Goal: Information Seeking & Learning: Learn about a topic

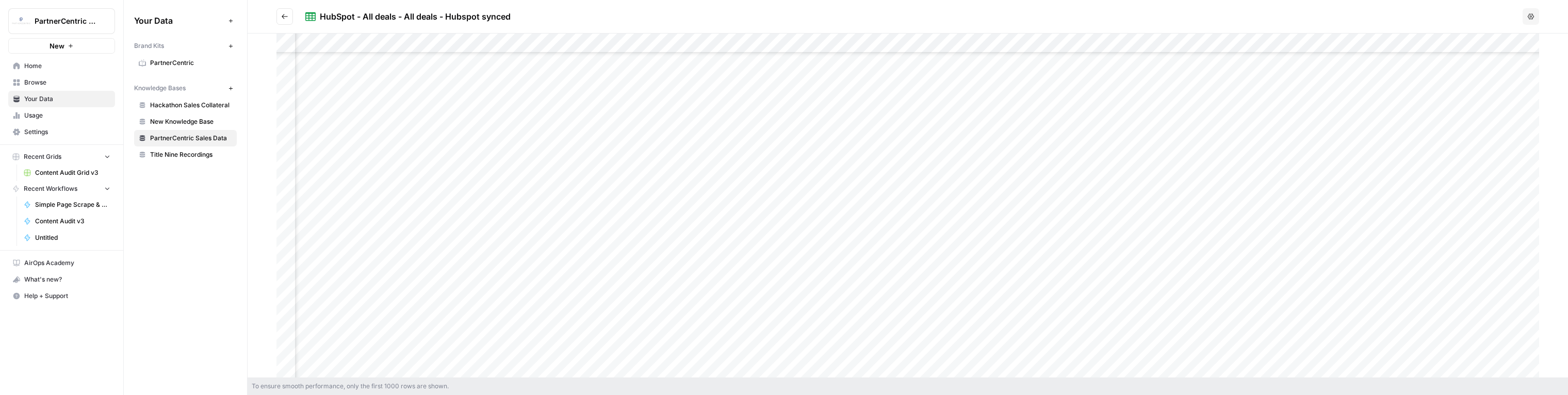
scroll to position [147, 660]
